Goal: Task Accomplishment & Management: Use online tool/utility

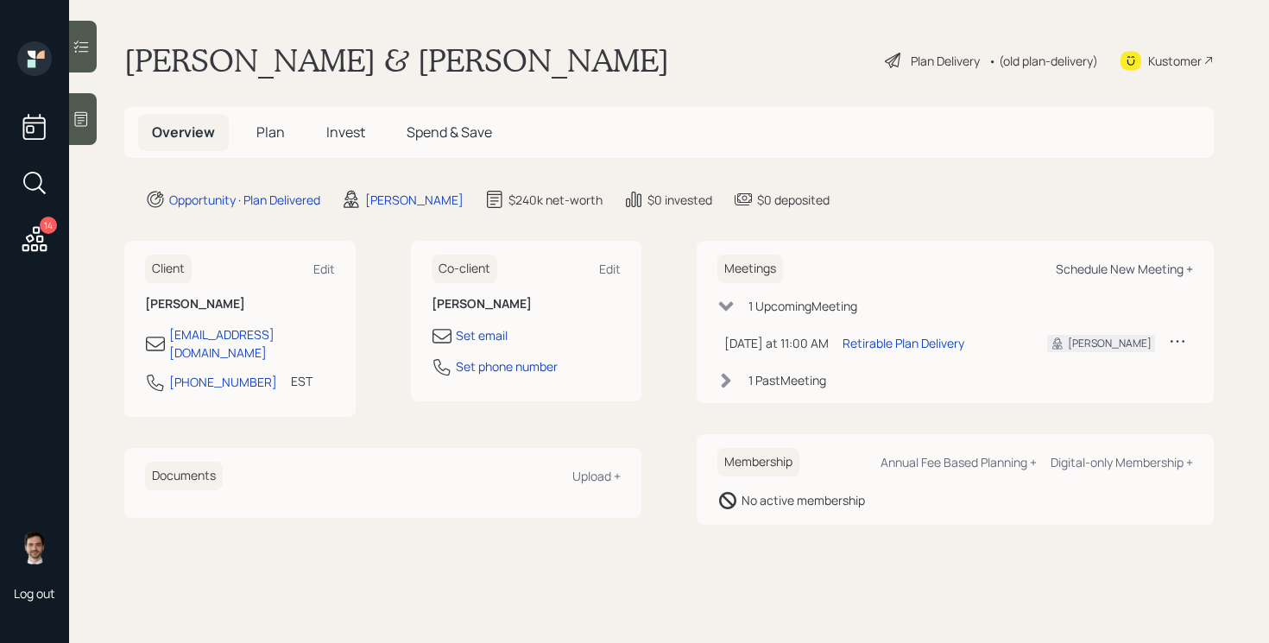
click at [1096, 265] on div "Schedule New Meeting +" at bounding box center [1124, 269] width 137 height 16
select select "ef6b64e1-8f62-4a74-b865-a7df4b35b836"
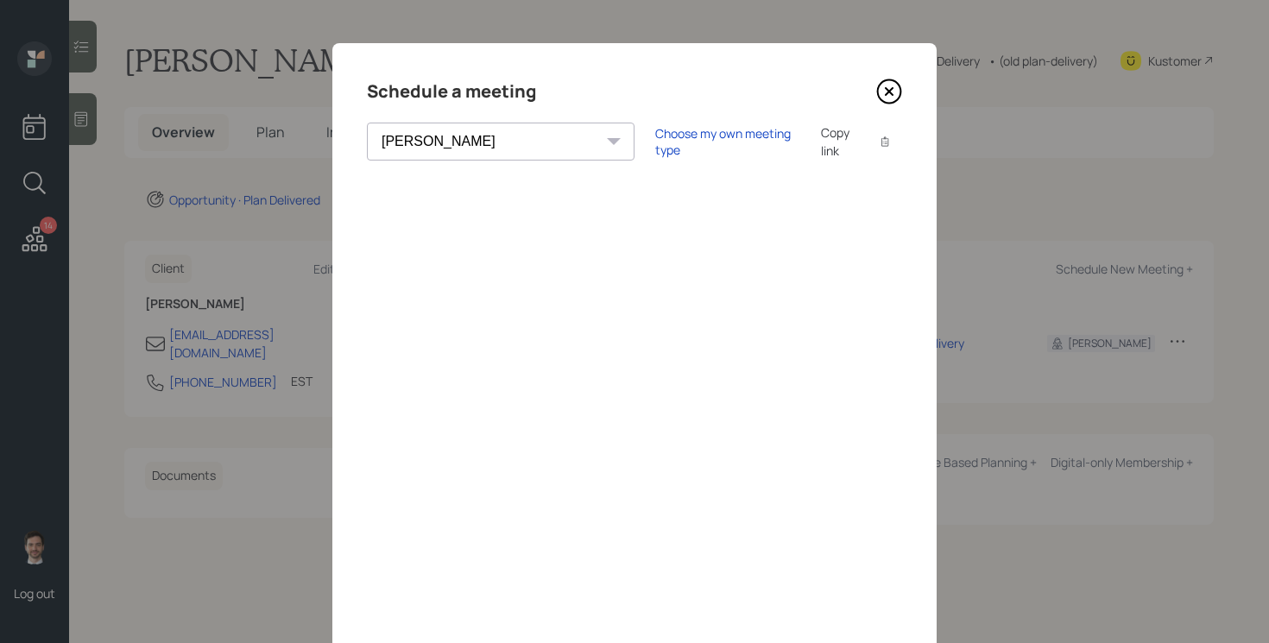
click at [897, 98] on icon at bounding box center [889, 91] width 23 height 23
